Goal: Find contact information: Find contact information

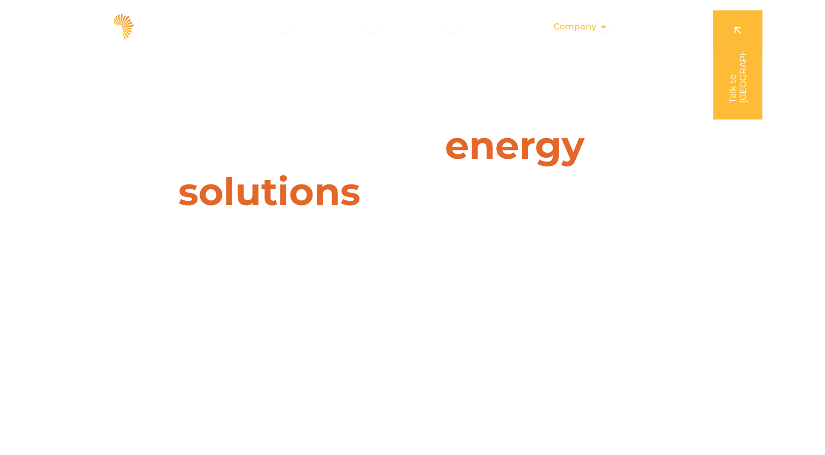
click at [583, 27] on span "Company" at bounding box center [575, 26] width 43 height 13
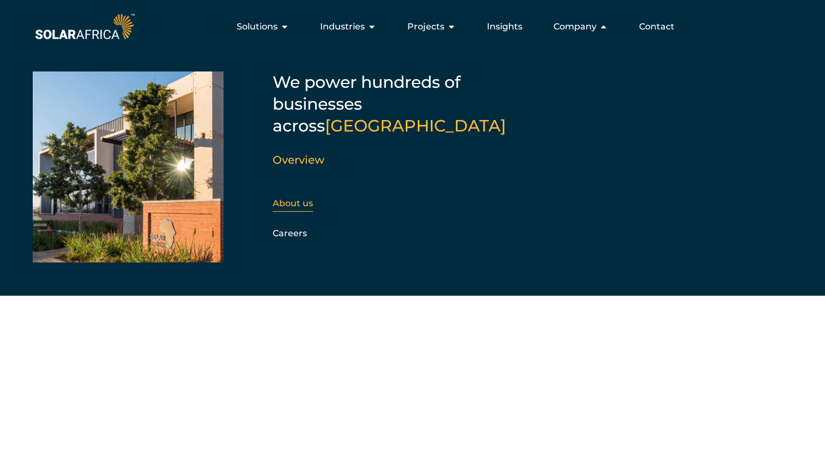
click at [290, 198] on link "About us" at bounding box center [293, 203] width 40 height 10
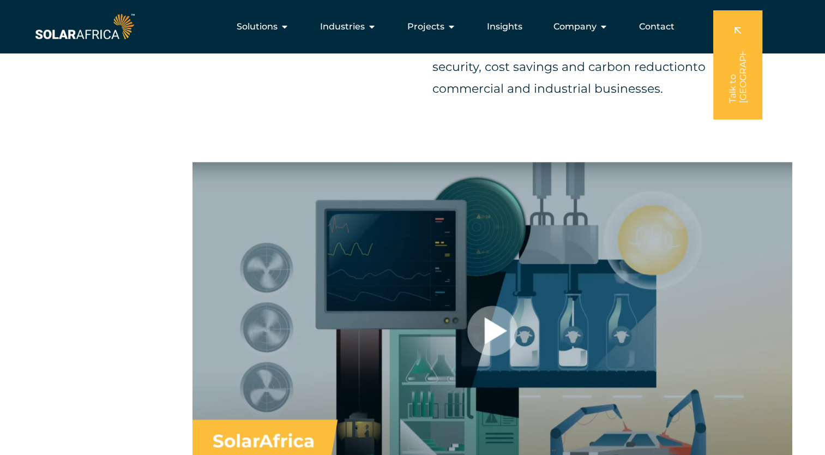
scroll to position [600, 0]
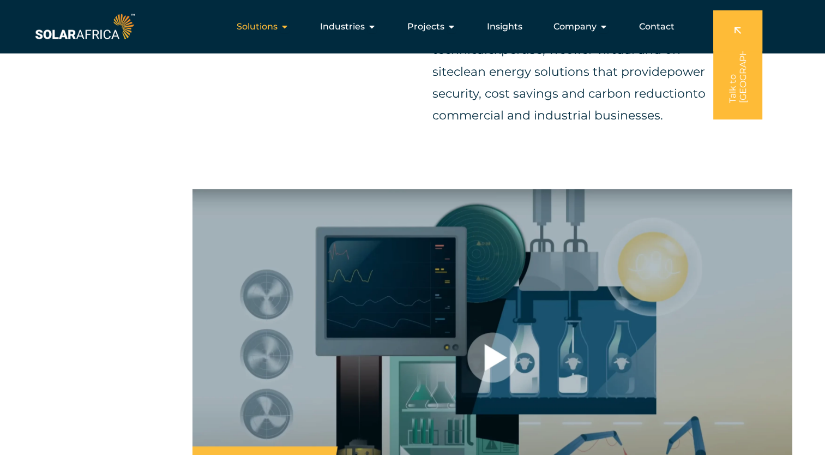
click at [277, 27] on span "Solutions" at bounding box center [257, 26] width 41 height 13
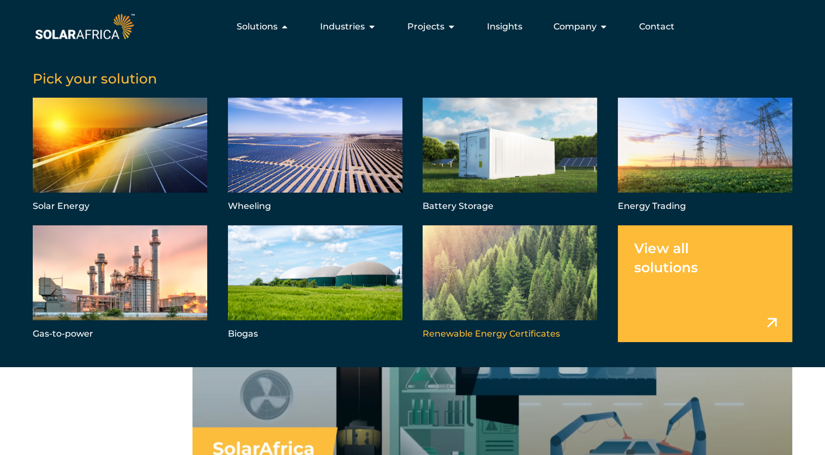
scroll to position [546, 0]
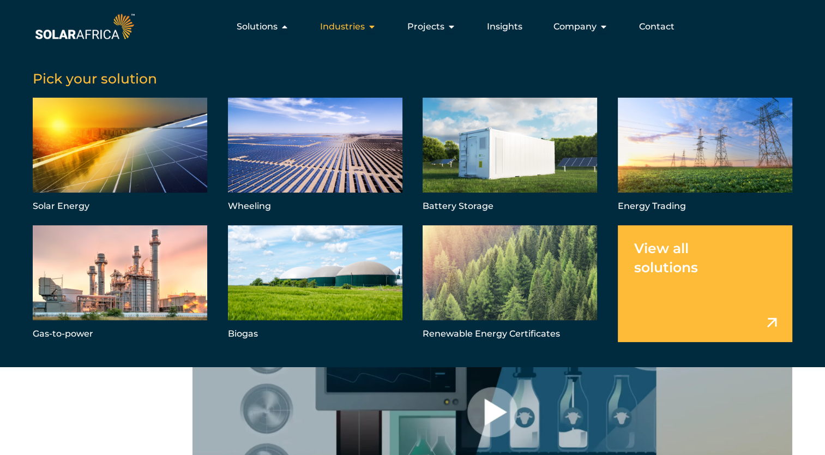
click at [351, 26] on span "Industries" at bounding box center [342, 26] width 45 height 13
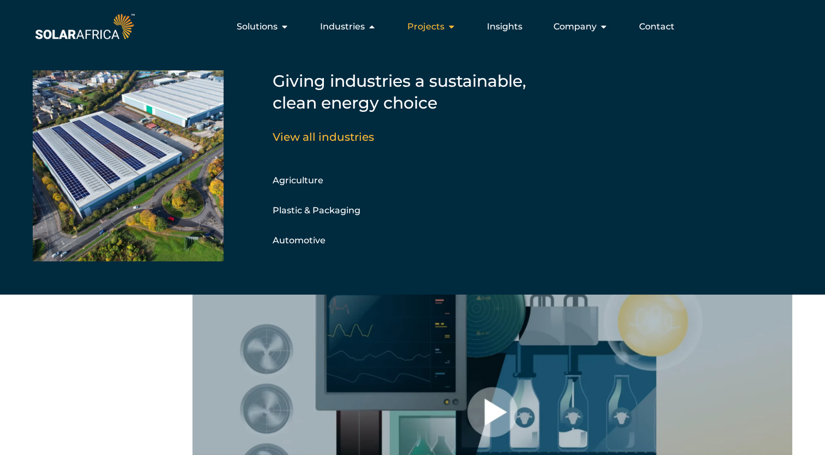
click at [428, 28] on span "Projects" at bounding box center [426, 26] width 37 height 13
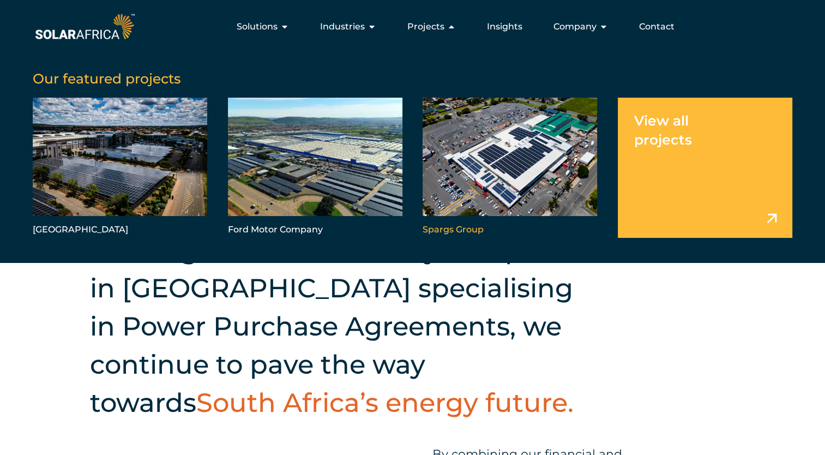
scroll to position [164, 0]
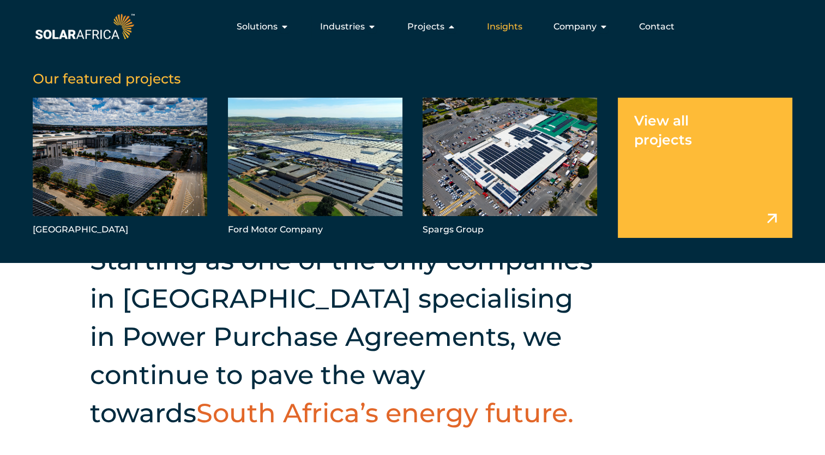
click at [513, 31] on span "Insights" at bounding box center [504, 26] width 35 height 13
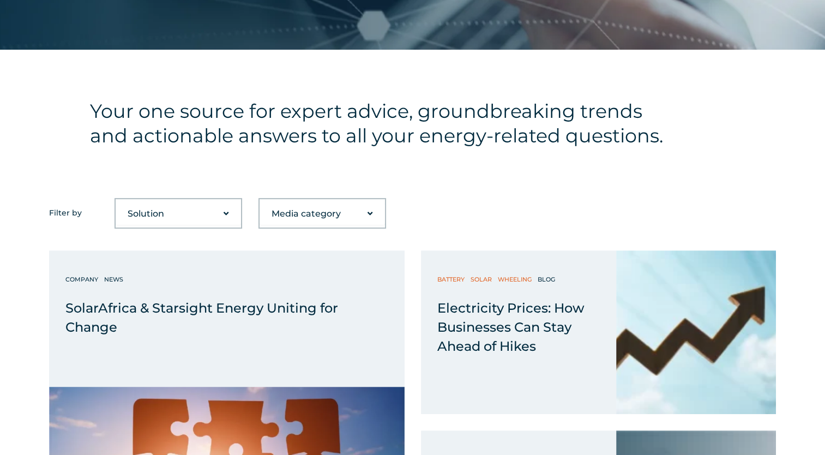
scroll to position [327, 0]
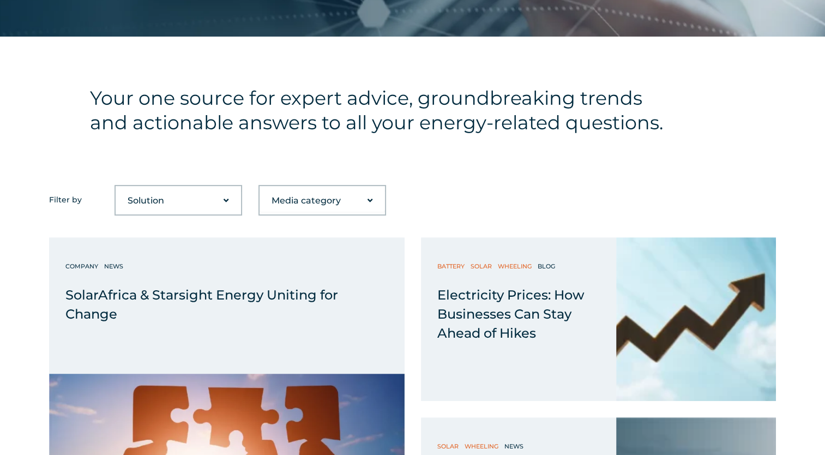
click at [224, 202] on select "Solution Battery Biogas Gas-to-power RECs Solar Trading Wheeling" at bounding box center [178, 201] width 125 height 22
click at [369, 197] on select "Media category Blog Company Guide News Podcast Video" at bounding box center [322, 201] width 125 height 22
select select "52"
click at [260, 190] on select "Media category Blog Company Guide News Podcast Video" at bounding box center [322, 201] width 125 height 22
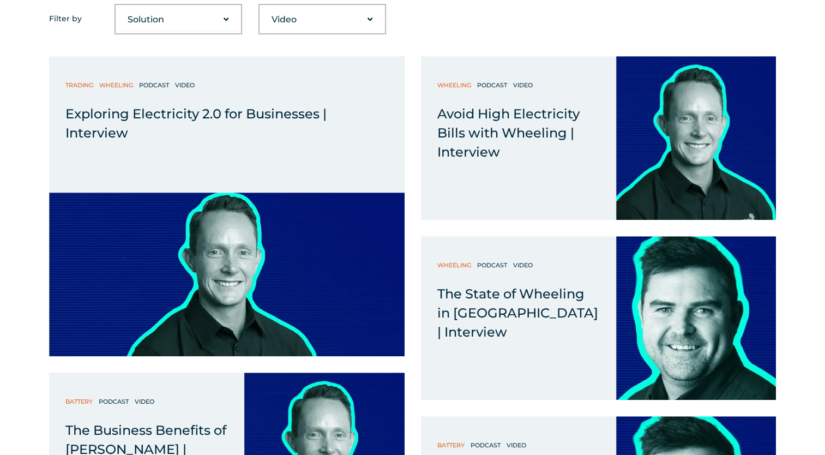
scroll to position [546, 0]
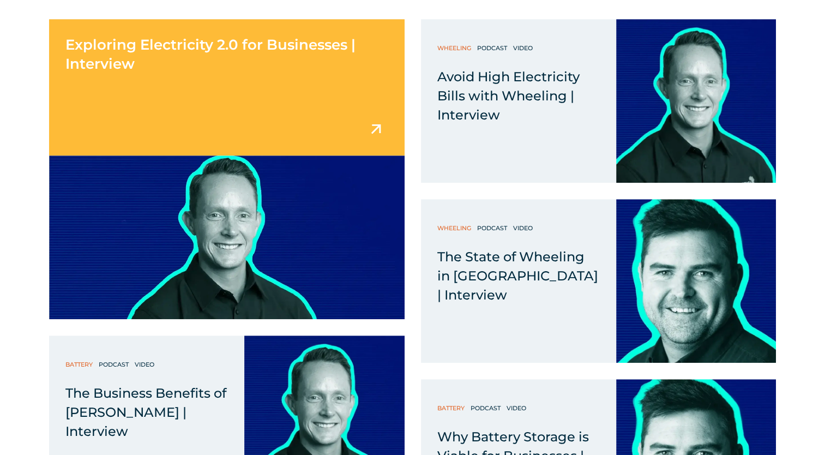
click at [248, 252] on img at bounding box center [227, 237] width 356 height 164
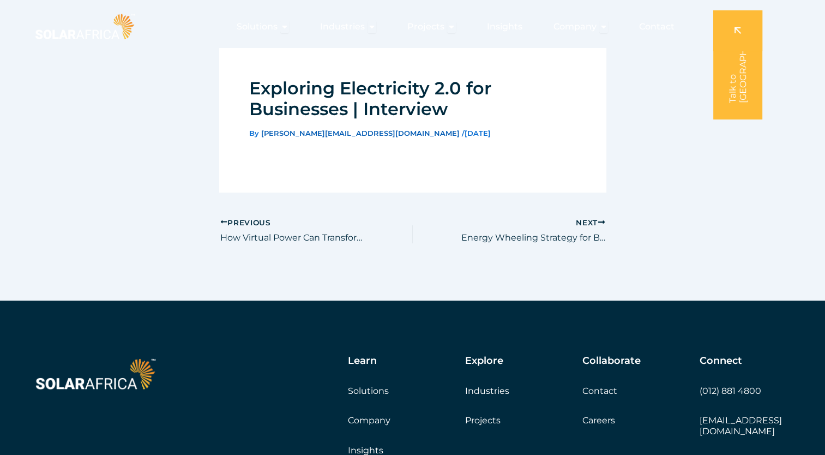
click at [308, 134] on span "brett@solarafrica.com" at bounding box center [360, 133] width 199 height 9
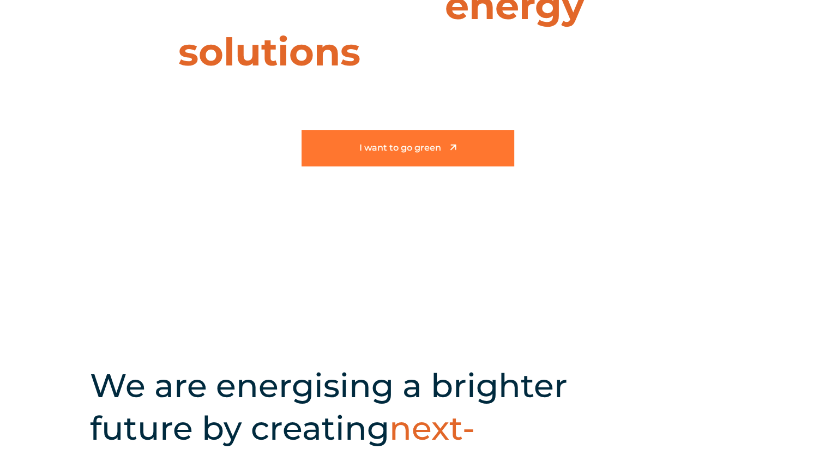
scroll to position [164, 0]
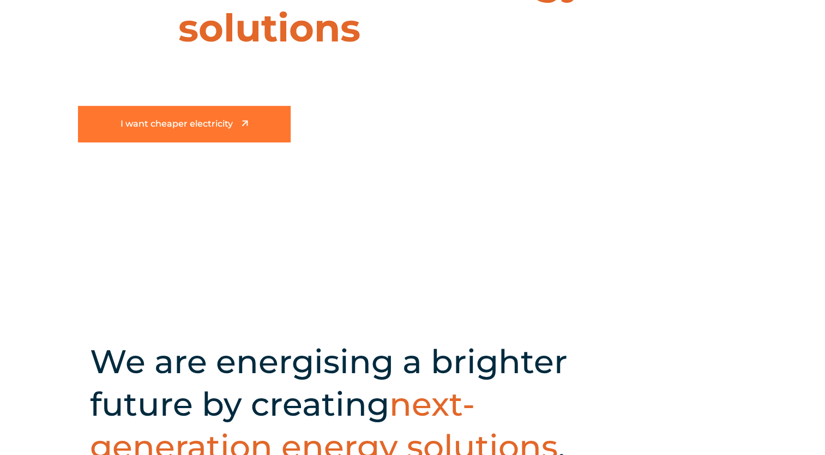
click at [240, 128] on icon at bounding box center [244, 122] width 11 height 11
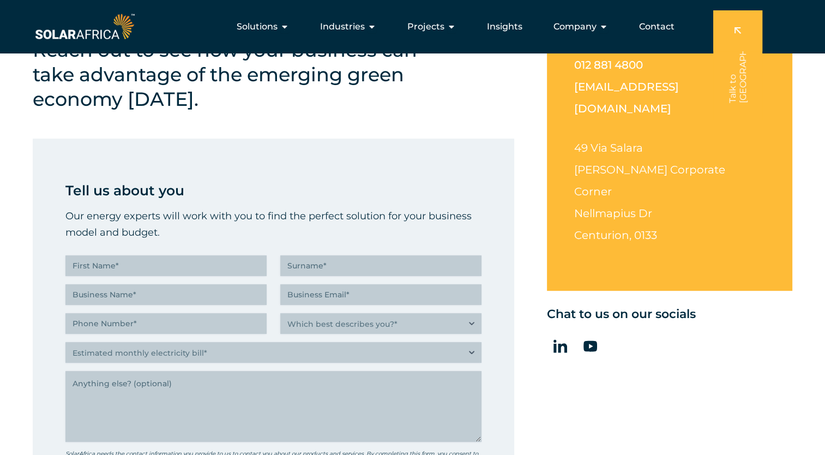
scroll to position [273, 0]
